Goal: Find specific page/section: Find specific page/section

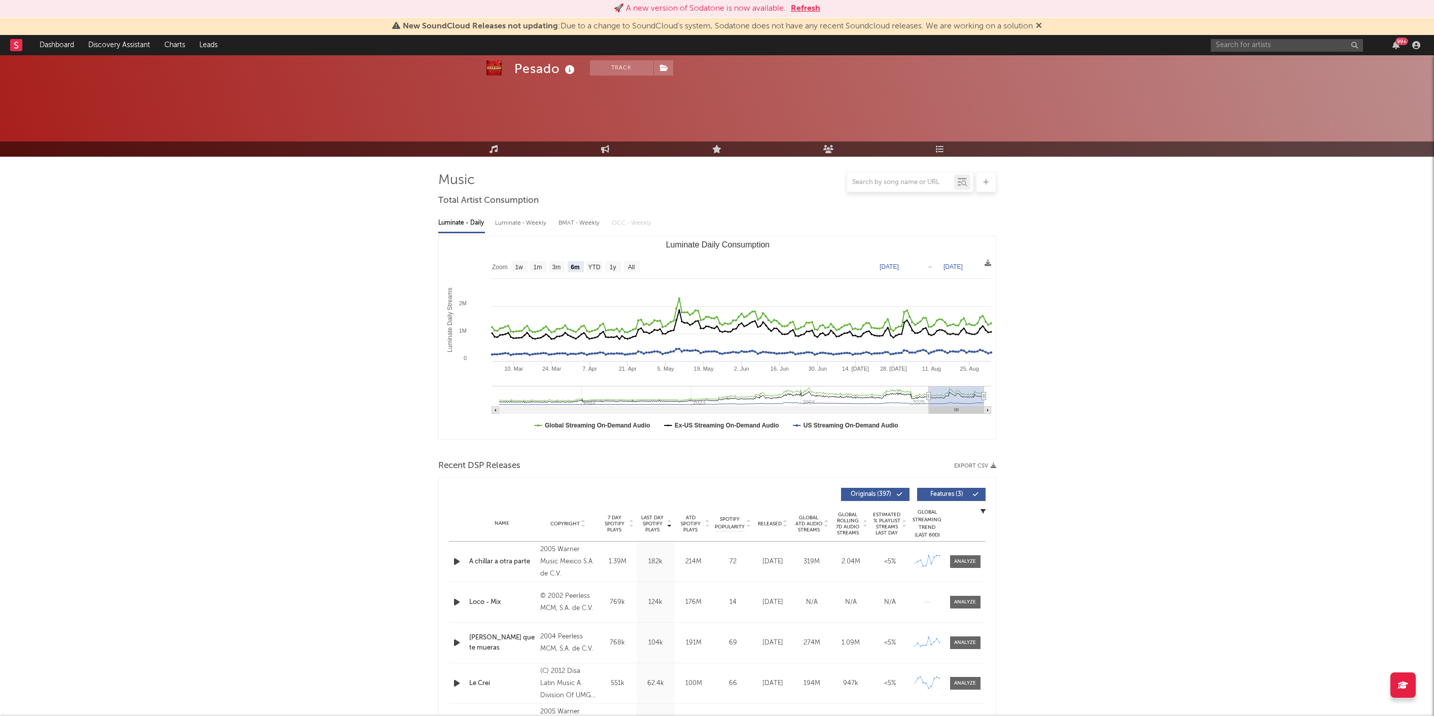
select select "6m"
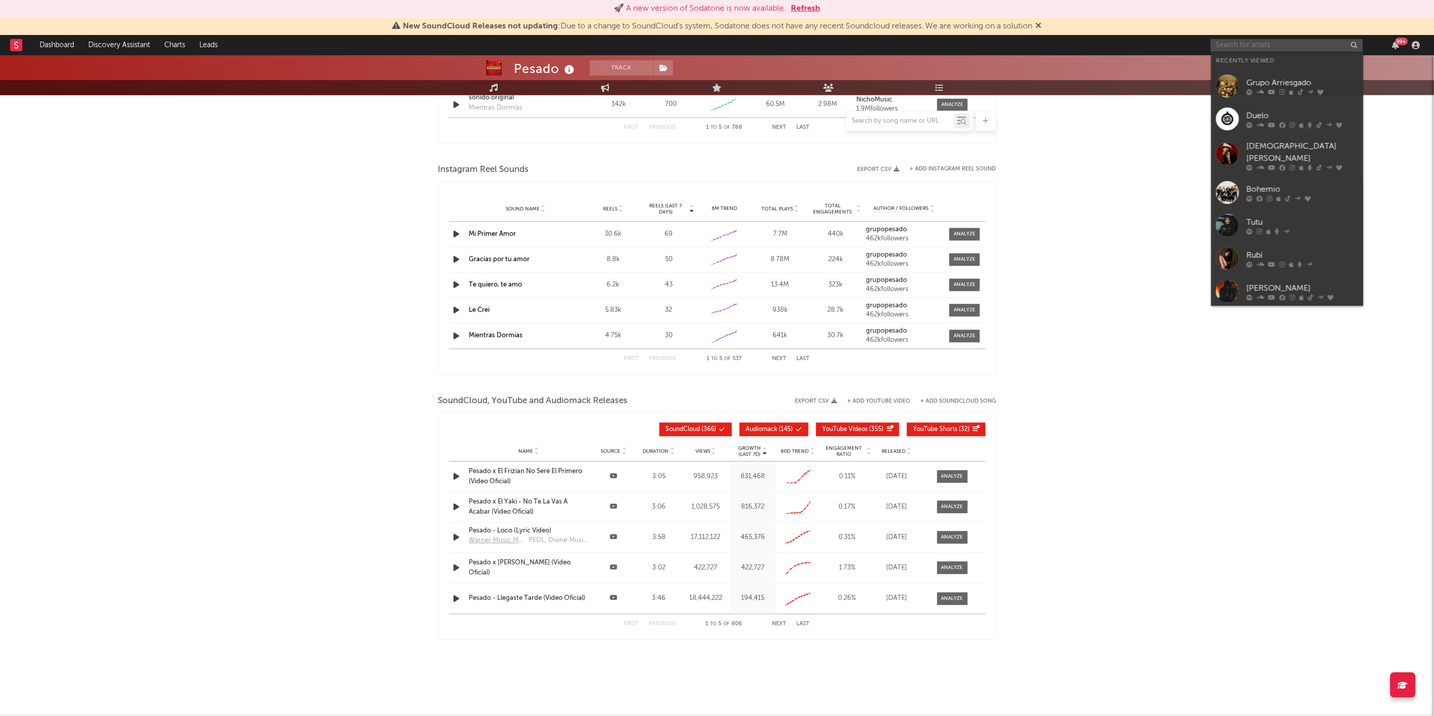
click at [1243, 43] on input "text" at bounding box center [1287, 45] width 152 height 13
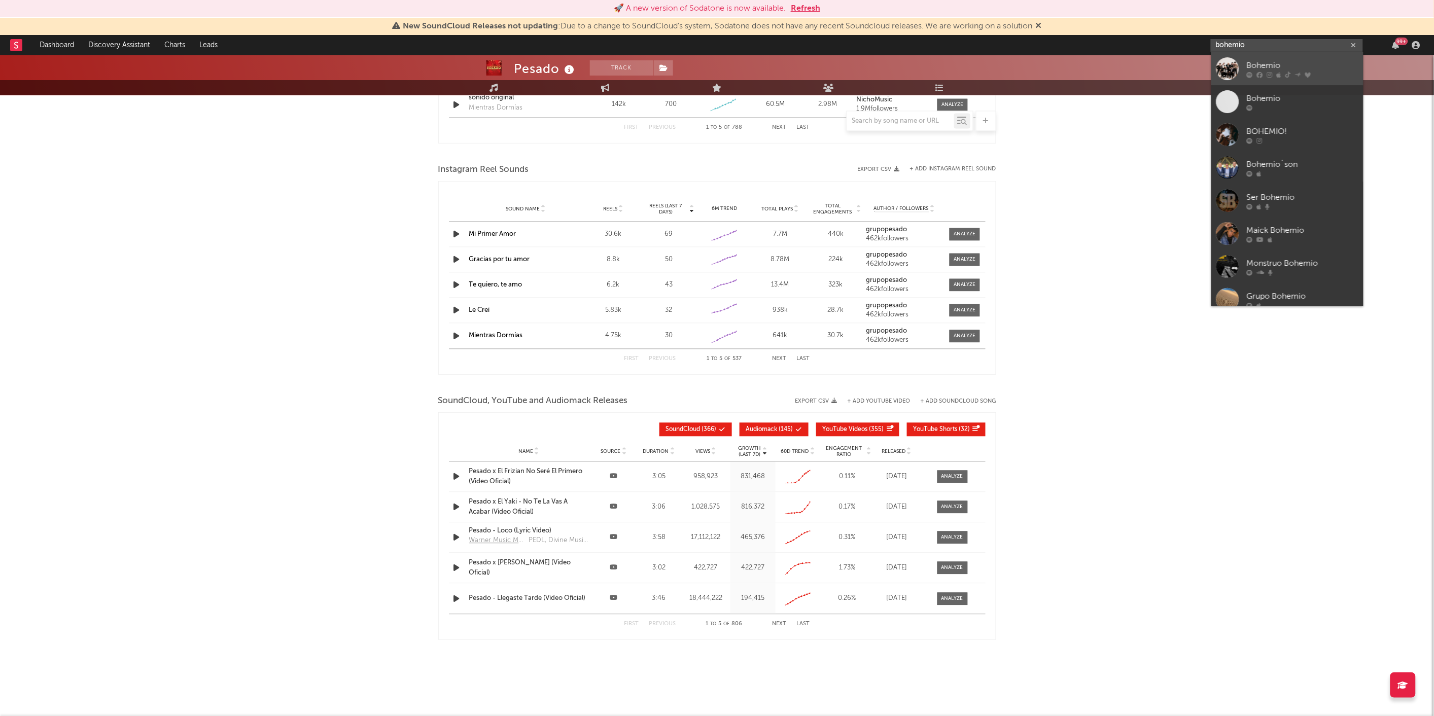
type input "bohemio"
click at [1235, 60] on div at bounding box center [1227, 68] width 23 height 23
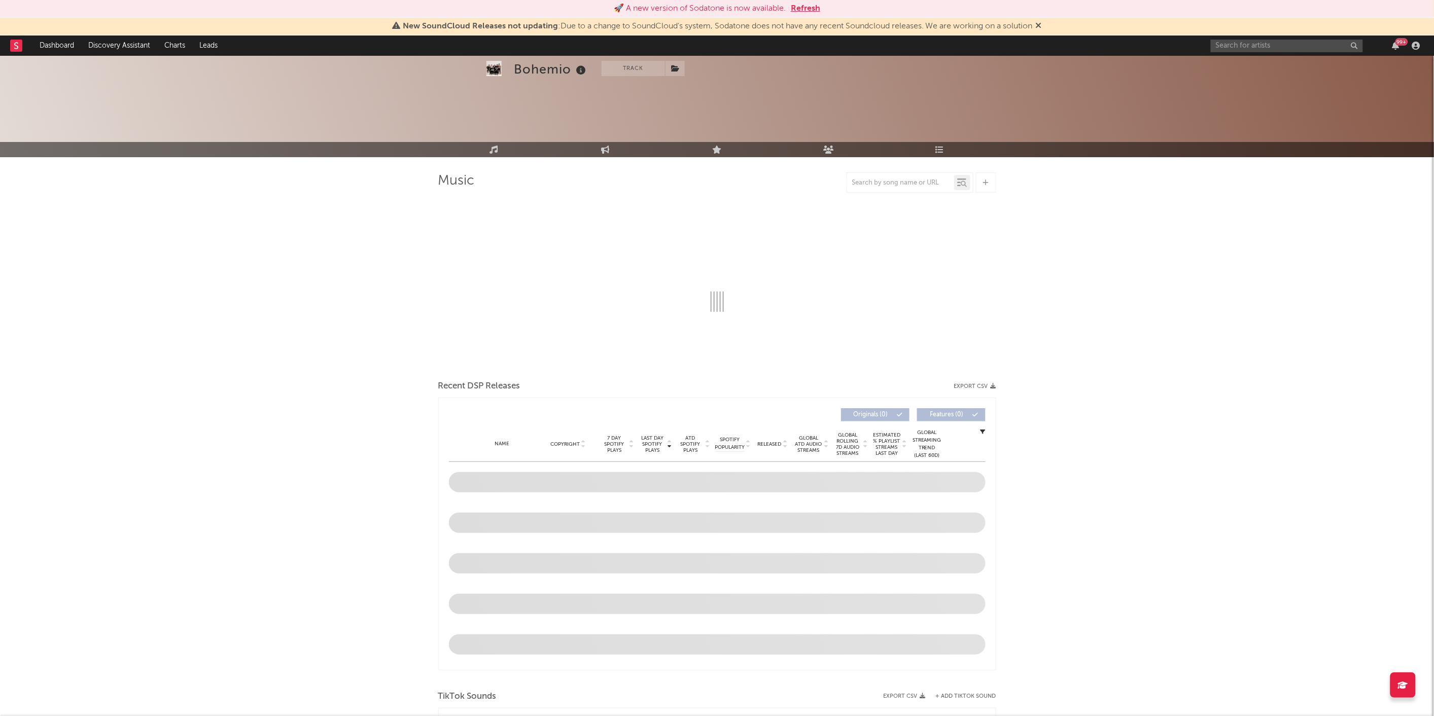
select select "6m"
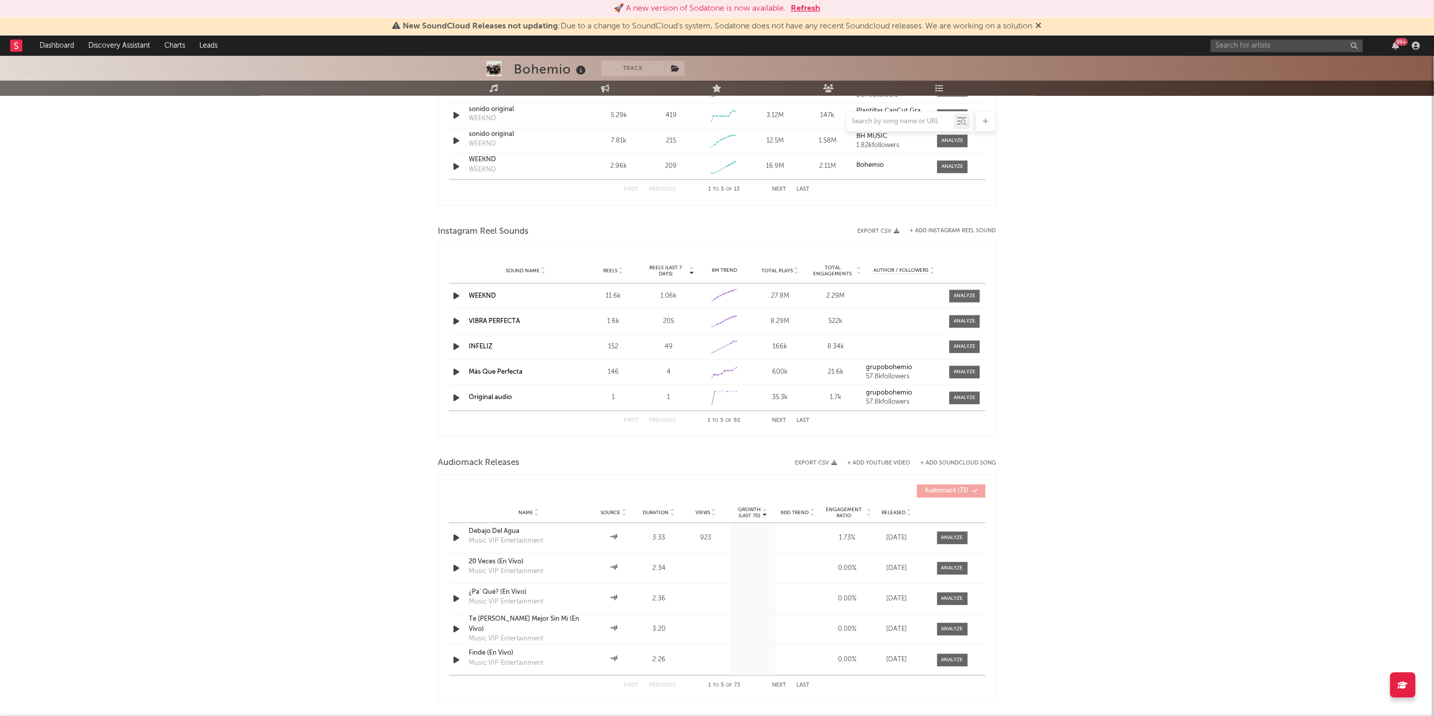
scroll to position [871, 0]
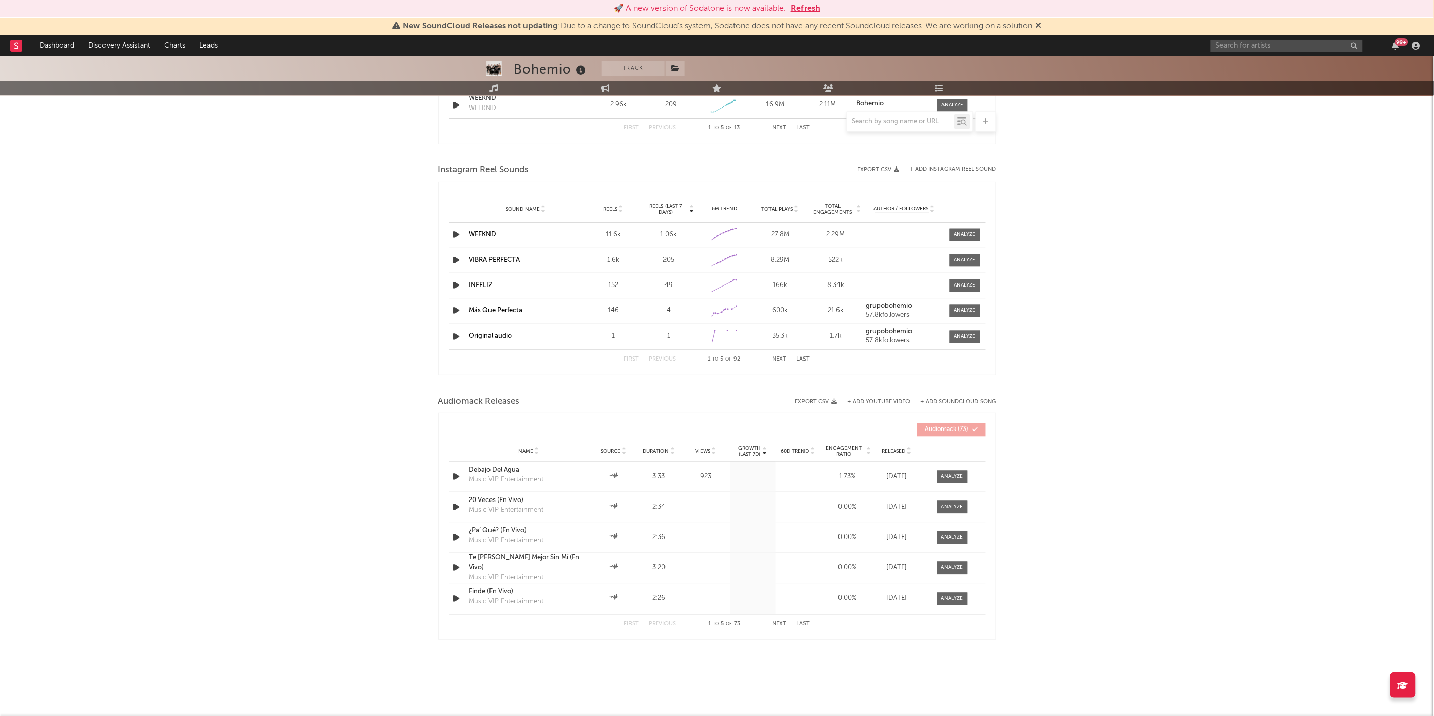
click at [779, 622] on button "Next" at bounding box center [779, 625] width 14 height 6
click at [627, 625] on button "First" at bounding box center [631, 625] width 15 height 6
